Goal: Task Accomplishment & Management: Use online tool/utility

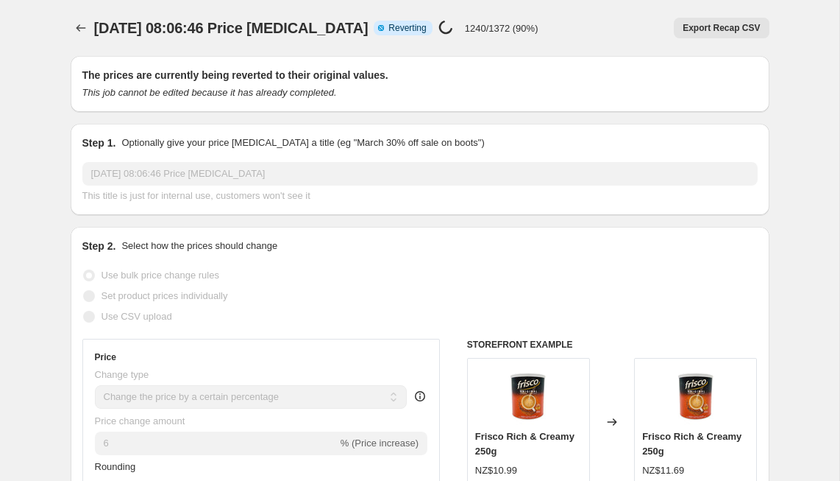
select select "percentage"
select select "collection"
select select "not_equal"
select select "collection"
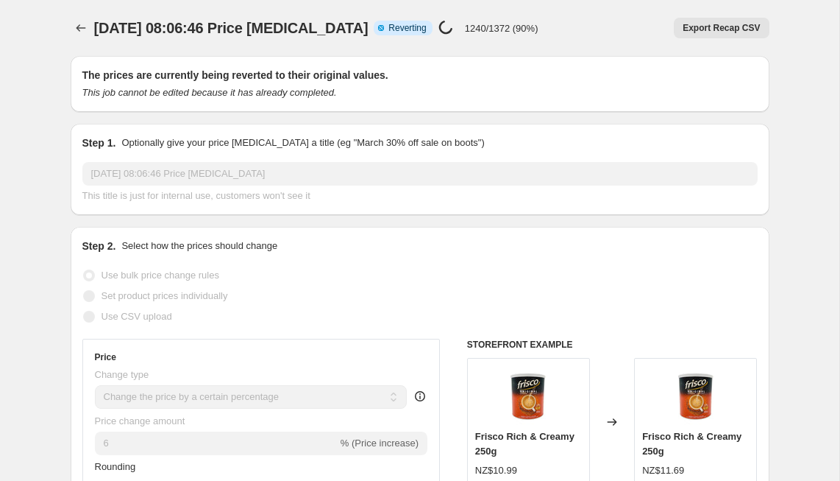
select select "not_equal"
select select "tag"
select select "not_equal"
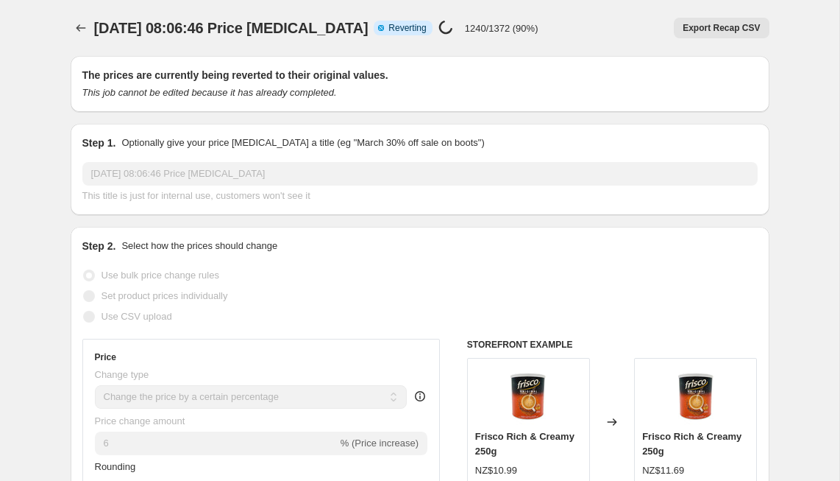
select select "not_equal"
select select "collection"
select select "not_equal"
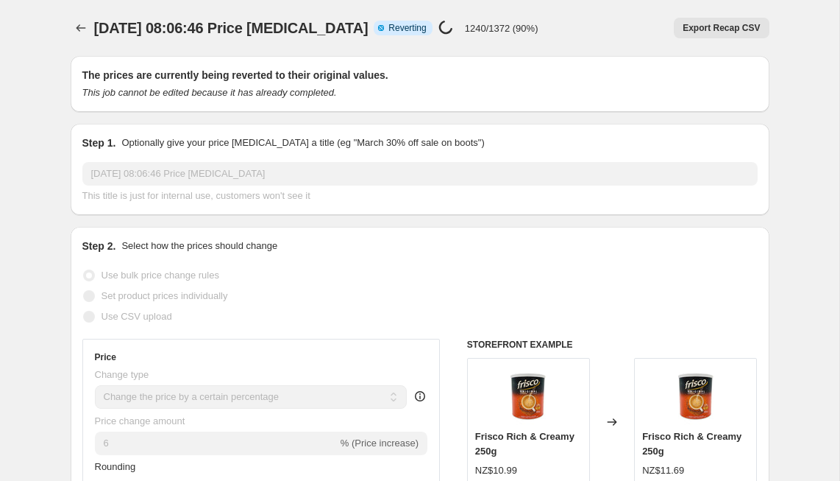
select select "not_equal"
select select "collection"
select select "not_equal"
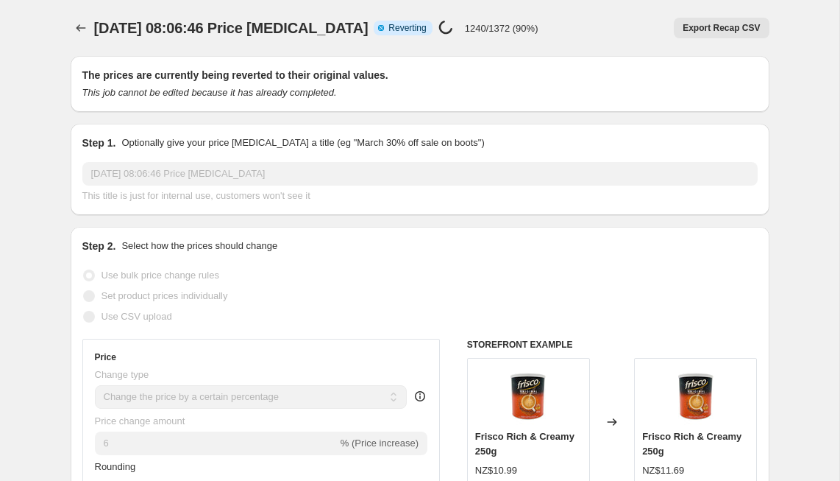
select select "collection"
select select "not_equal"
select select "collection"
select select "not_equal"
